Goal: Use online tool/utility: Utilize a website feature to perform a specific function

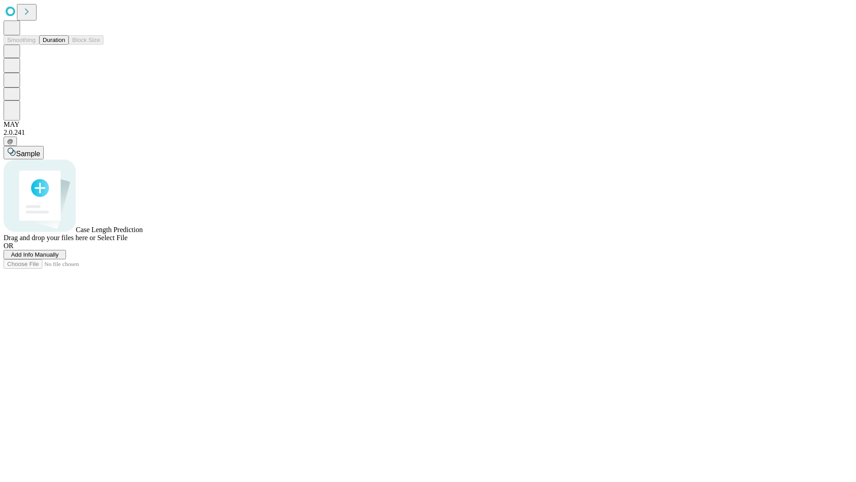
click at [65, 45] on button "Duration" at bounding box center [53, 39] width 29 height 9
click at [128, 241] on span "Select File" at bounding box center [112, 238] width 30 height 8
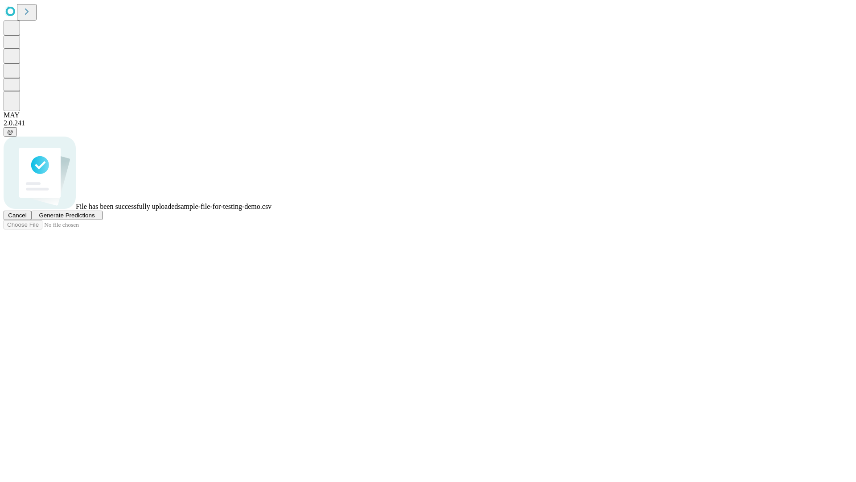
click at [95, 218] on span "Generate Predictions" at bounding box center [67, 215] width 56 height 7
